Goal: Transaction & Acquisition: Purchase product/service

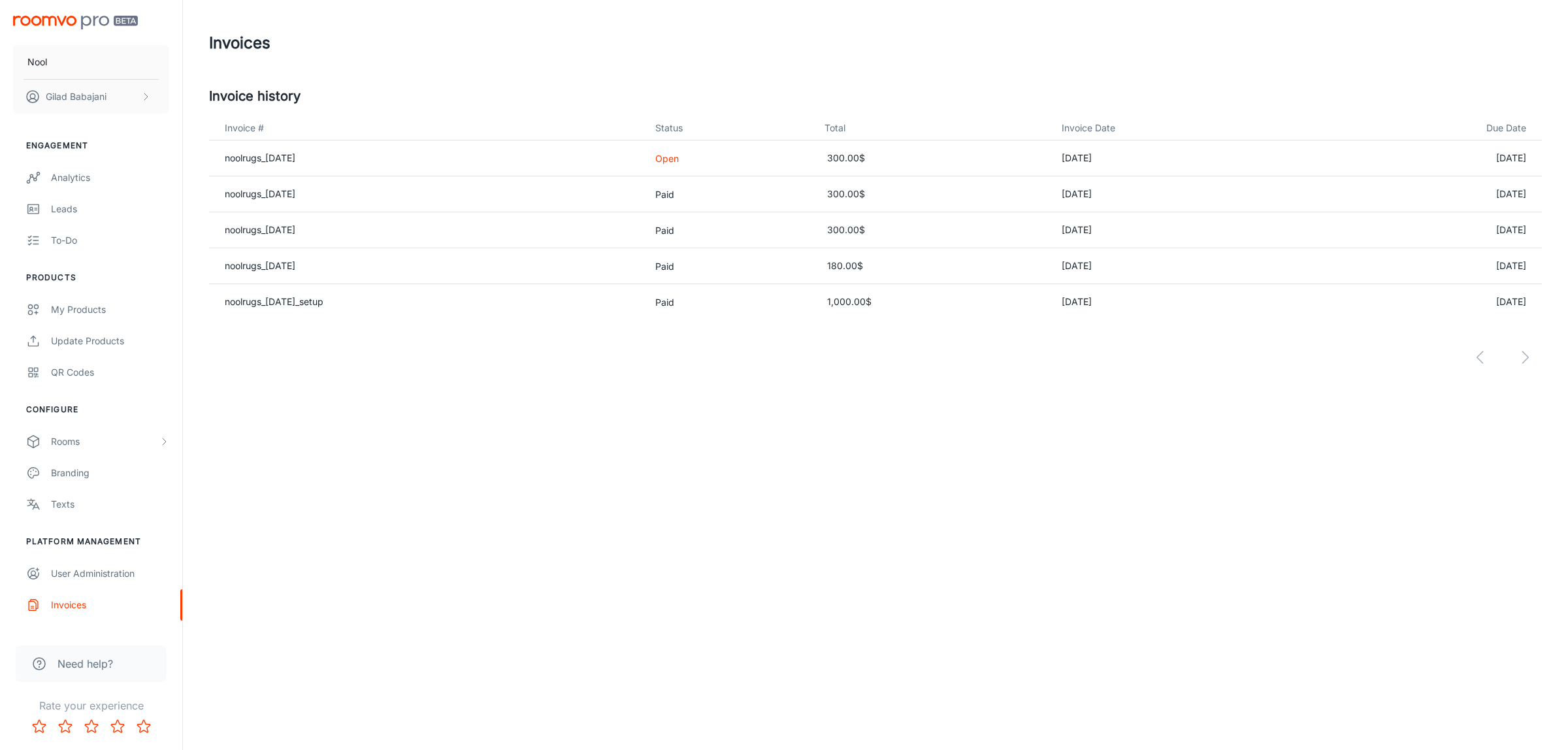
click at [707, 156] on p "Open" at bounding box center [729, 158] width 148 height 14
drag, startPoint x: 1387, startPoint y: 469, endPoint x: 1205, endPoint y: 497, distance: 184.1
click at [292, 154] on link "noolrugs_[DATE]" at bounding box center [259, 157] width 70 height 11
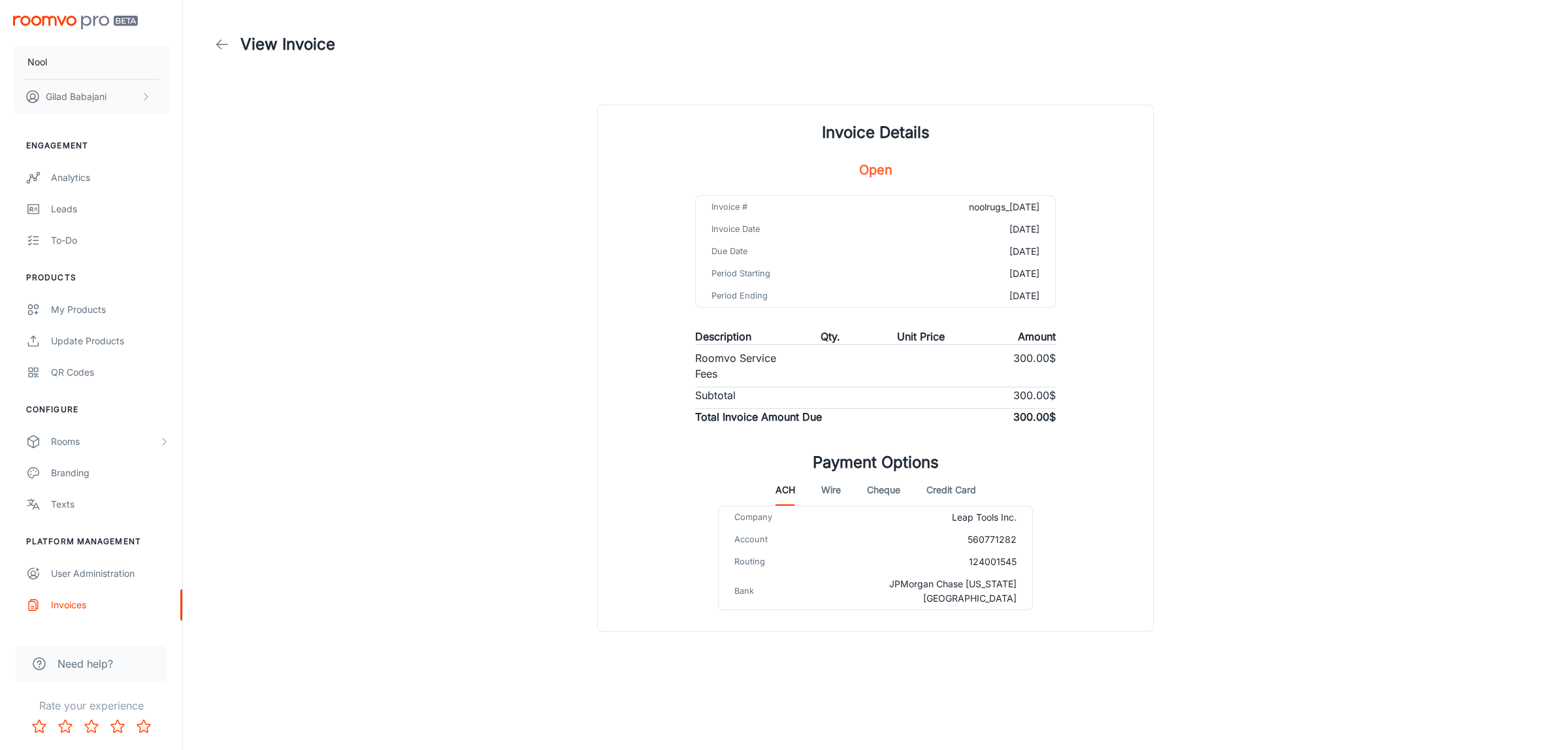
click at [935, 488] on button "Credit Card" at bounding box center [951, 490] width 50 height 31
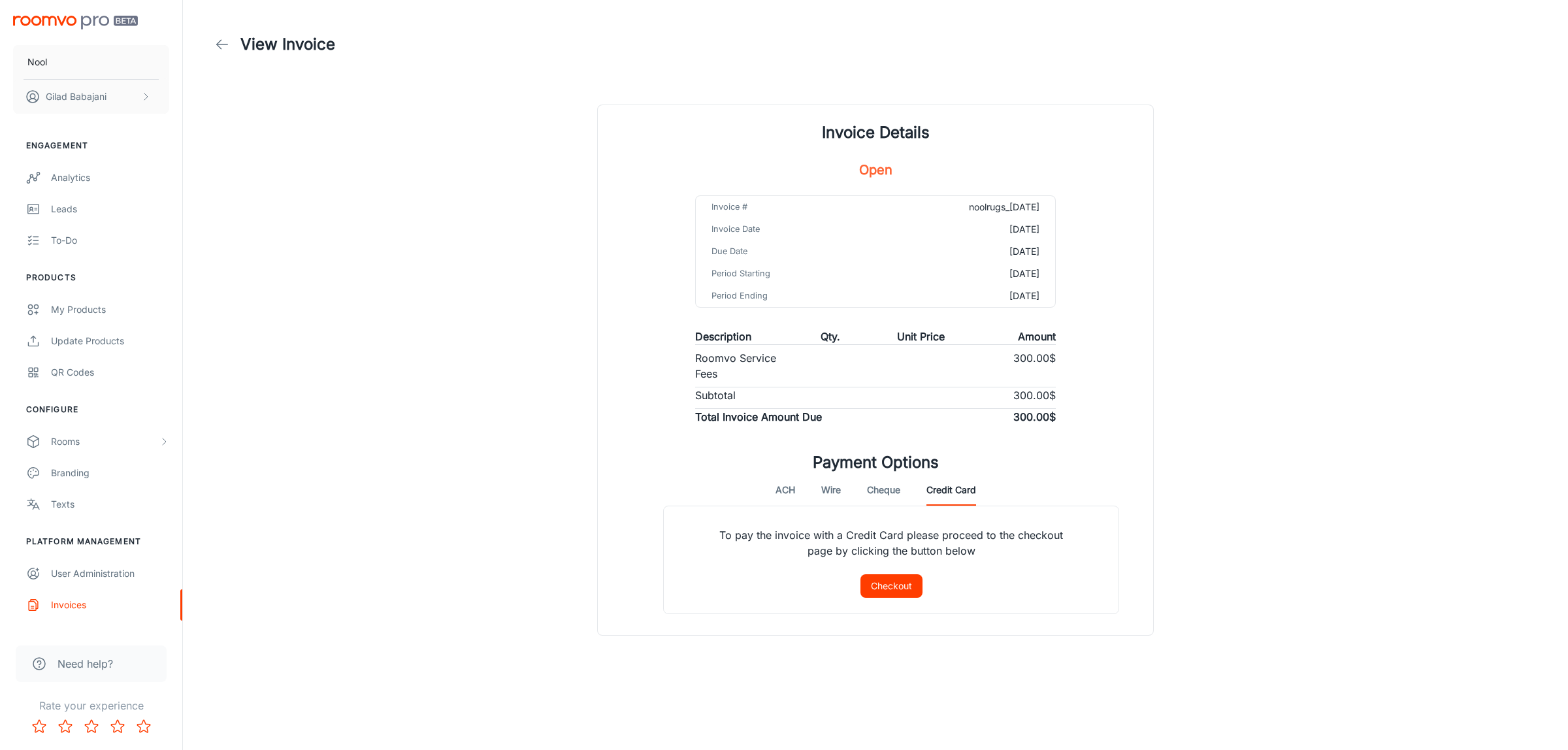
click at [882, 588] on button "Checkout" at bounding box center [892, 586] width 62 height 24
